Goal: Transaction & Acquisition: Book appointment/travel/reservation

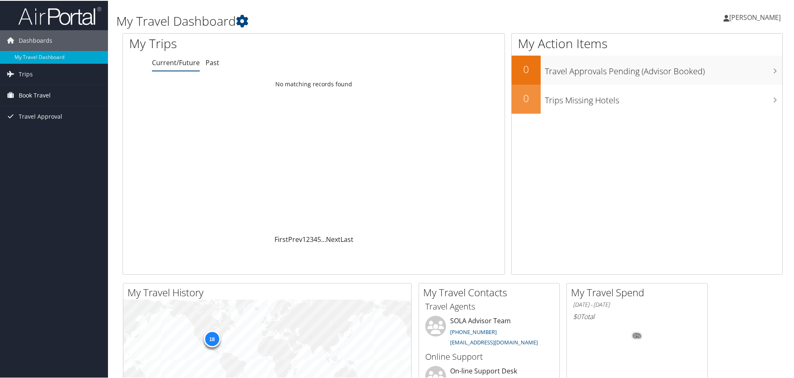
click at [34, 94] on span "Book Travel" at bounding box center [35, 94] width 32 height 21
click at [58, 123] on link "Book/Manage Online Trips" at bounding box center [54, 124] width 108 height 12
